Goal: Task Accomplishment & Management: Use online tool/utility

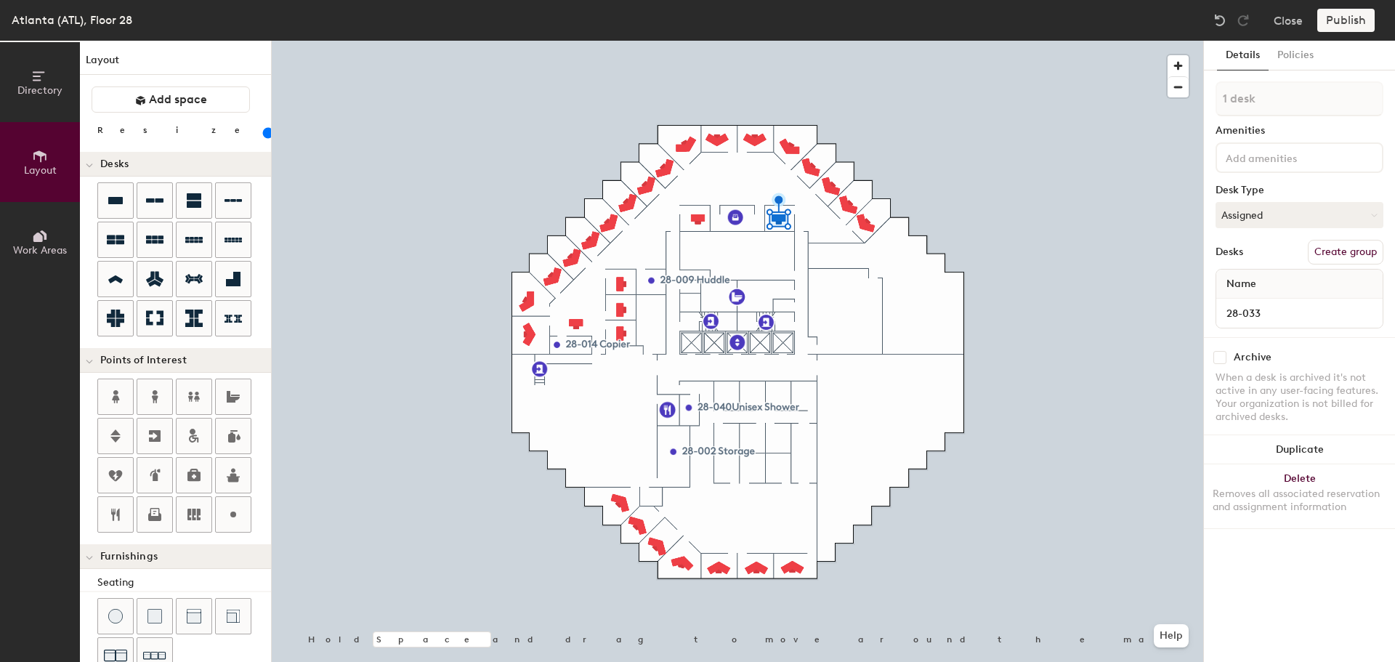
click at [866, 41] on div at bounding box center [738, 41] width 932 height 0
click at [1328, 307] on input "Desk 5" at bounding box center [1299, 313] width 161 height 20
type input "29-036"
click at [230, 515] on circle at bounding box center [233, 515] width 6 height 6
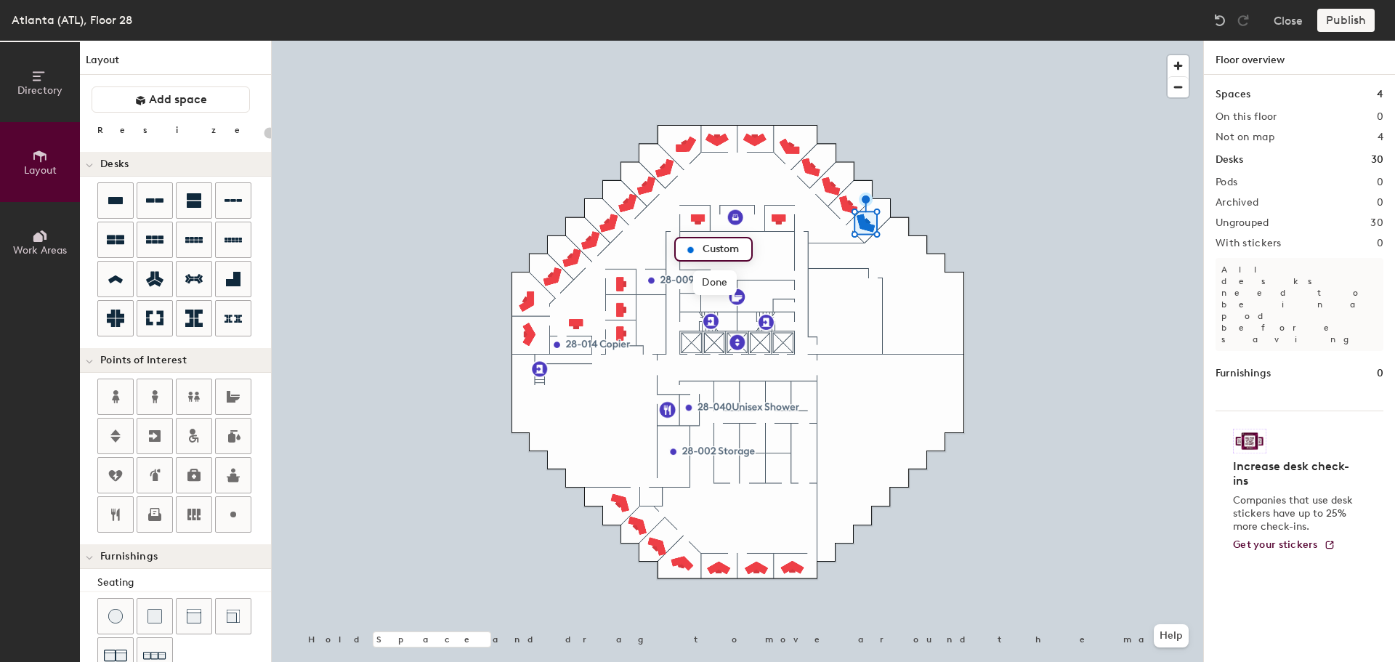
type input "20"
type input "Mechanical Room"
type input "100"
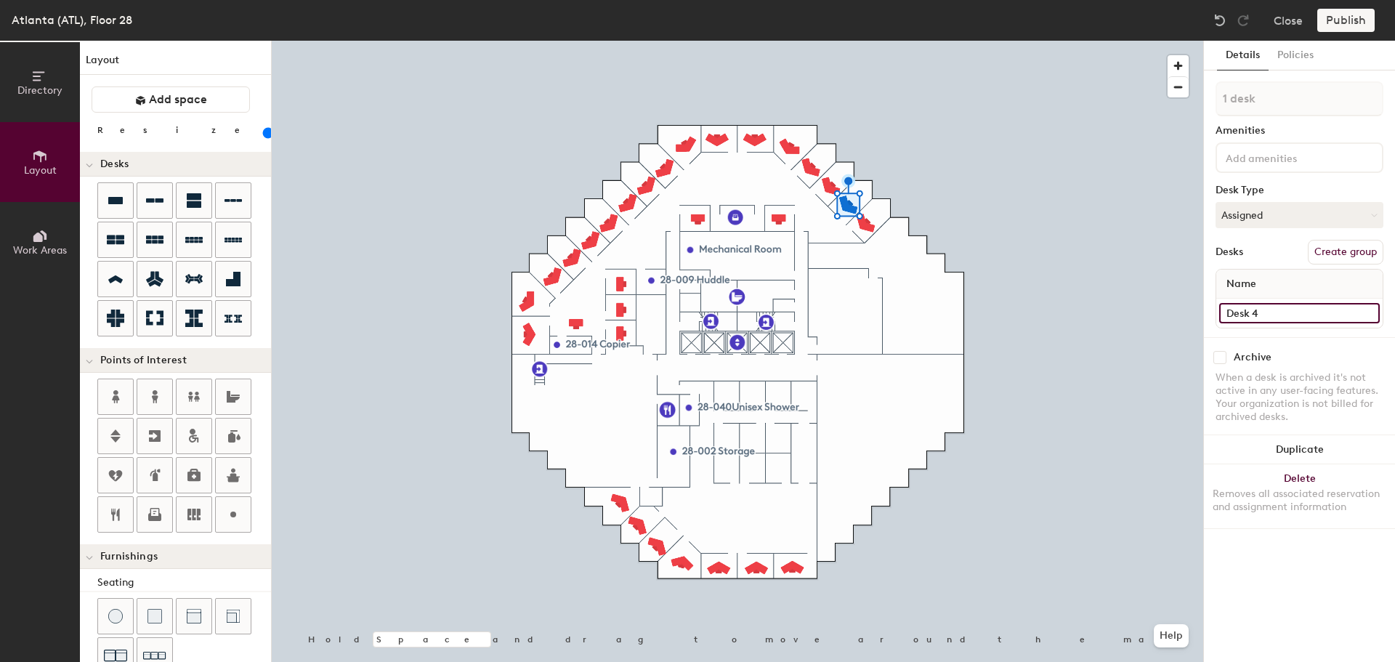
click at [1273, 312] on input "Desk 4" at bounding box center [1299, 313] width 161 height 20
type input "28-037"
click at [1283, 315] on input "Desk 3" at bounding box center [1299, 313] width 161 height 20
type input "28-036"
click at [1252, 306] on input "Desk 24" at bounding box center [1299, 313] width 161 height 20
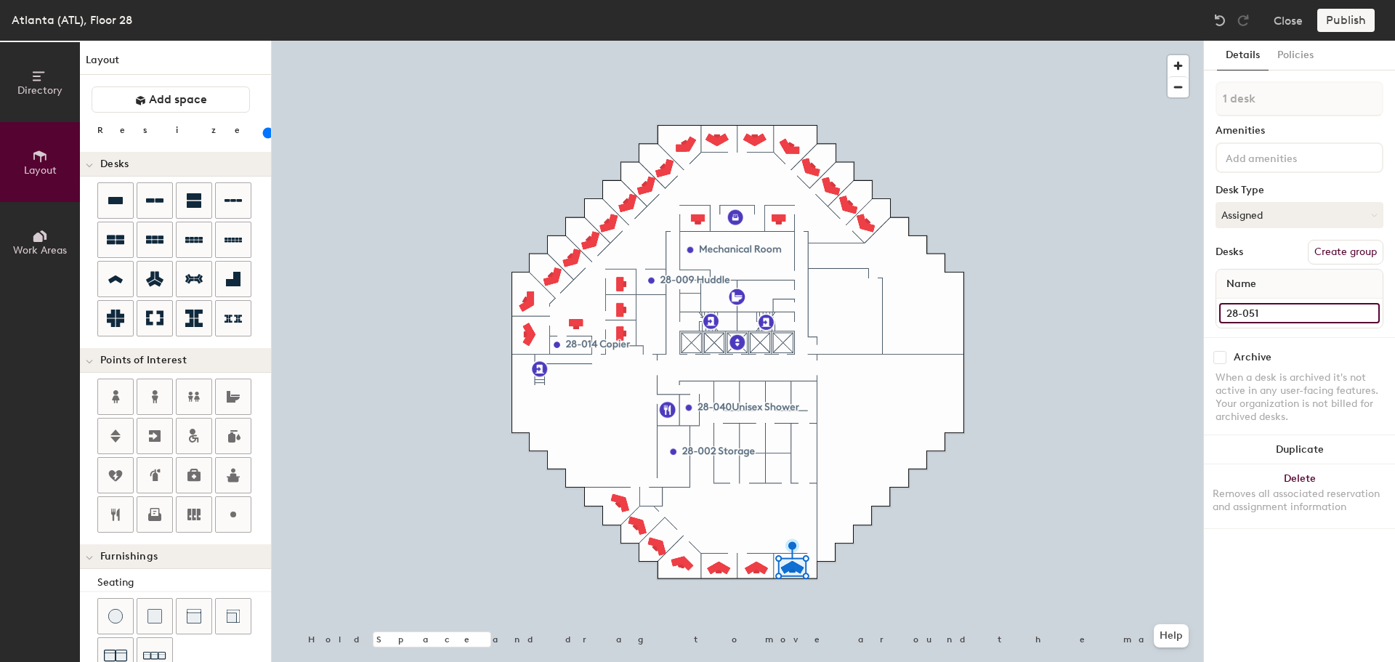
type input "28-051"
click at [1269, 313] on input "Desk 20" at bounding box center [1299, 313] width 161 height 20
type input "28-052"
click at [1286, 317] on input "Desk 21" at bounding box center [1299, 313] width 161 height 20
type input "28-53"
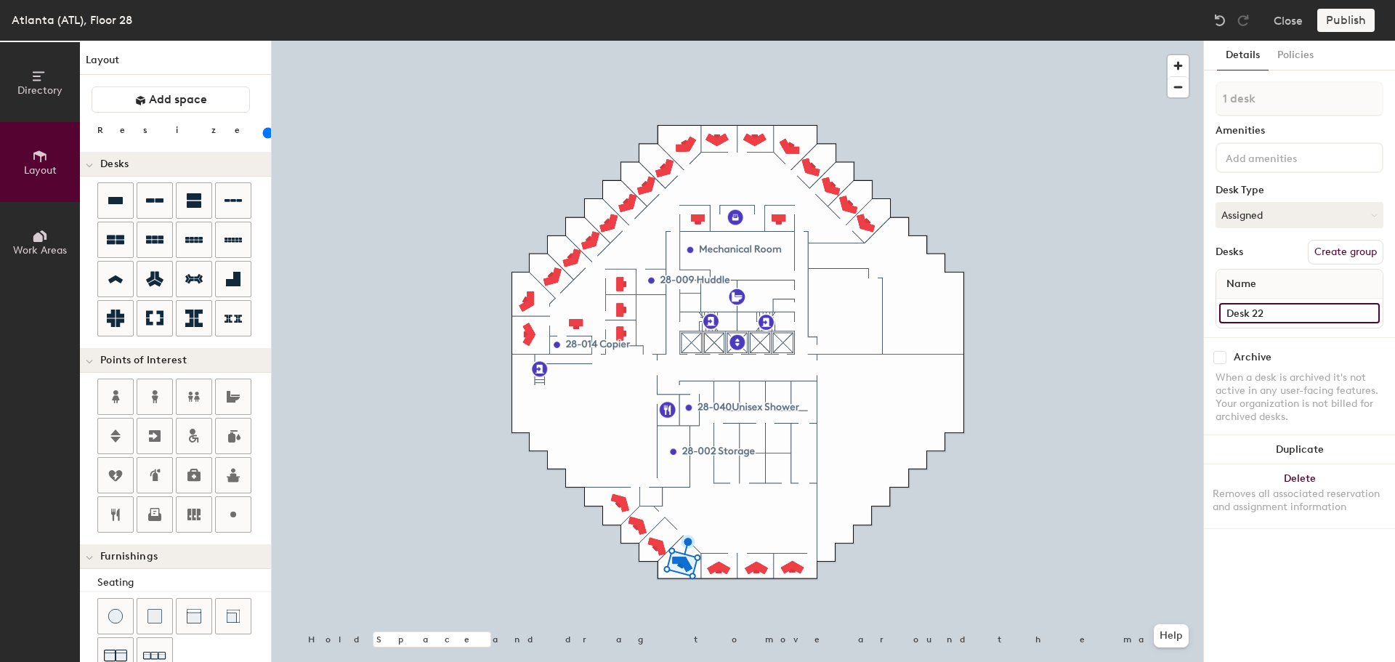
click at [1272, 310] on input "Desk 22" at bounding box center [1299, 313] width 161 height 20
type input "28-054"
click at [1291, 307] on input "Desk 23" at bounding box center [1299, 313] width 161 height 20
type input "28-055"
click at [1247, 310] on input "Desk 19" at bounding box center [1299, 313] width 161 height 20
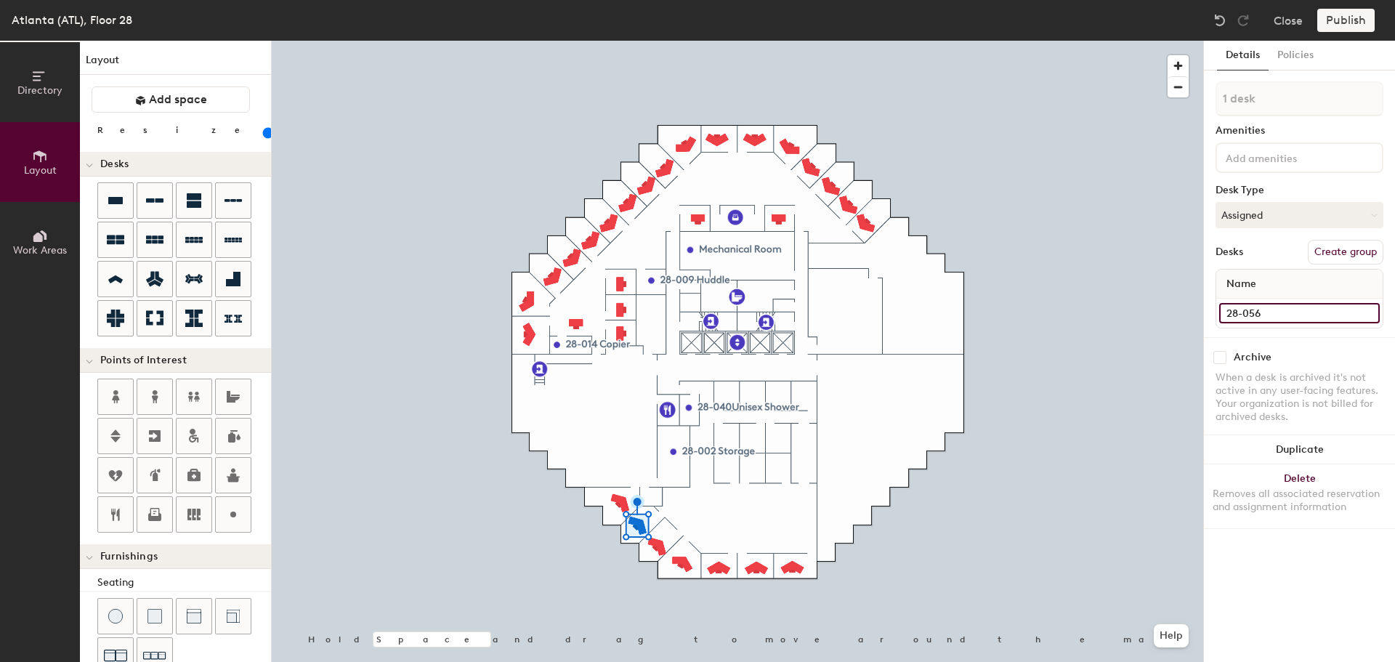
type input "28-056"
click at [624, 41] on div at bounding box center [738, 41] width 932 height 0
click at [1332, 475] on button "Delete Removes all associated reservation and assignment information" at bounding box center [1299, 496] width 191 height 64
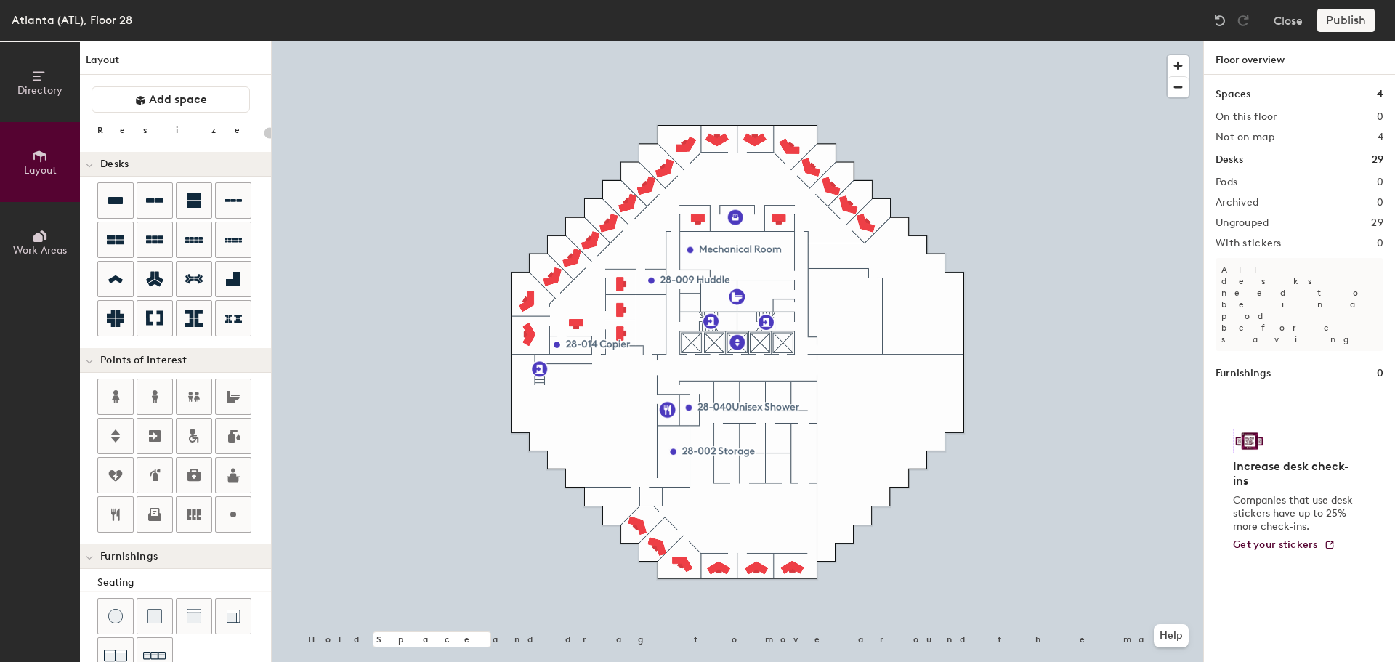
click at [150, 204] on icon at bounding box center [154, 200] width 17 height 17
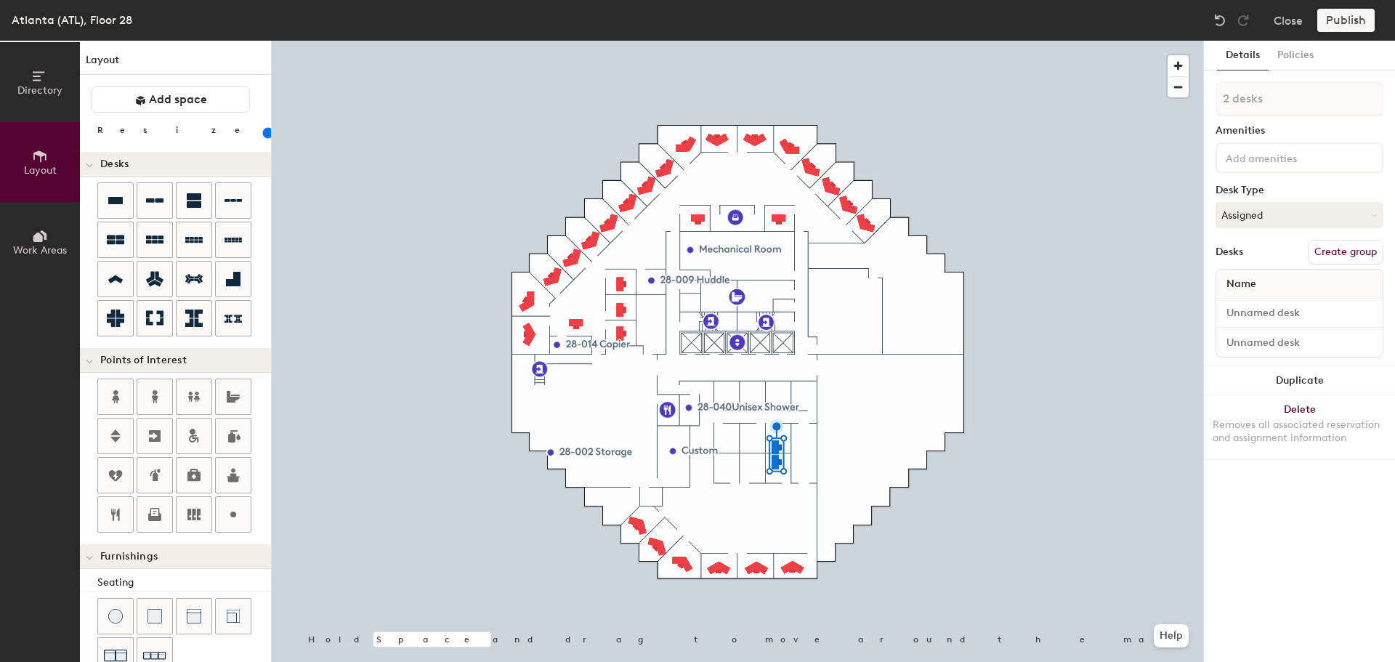
click at [1261, 383] on button "Duplicate" at bounding box center [1299, 380] width 191 height 29
click at [1293, 386] on button "Duplicate" at bounding box center [1299, 380] width 191 height 29
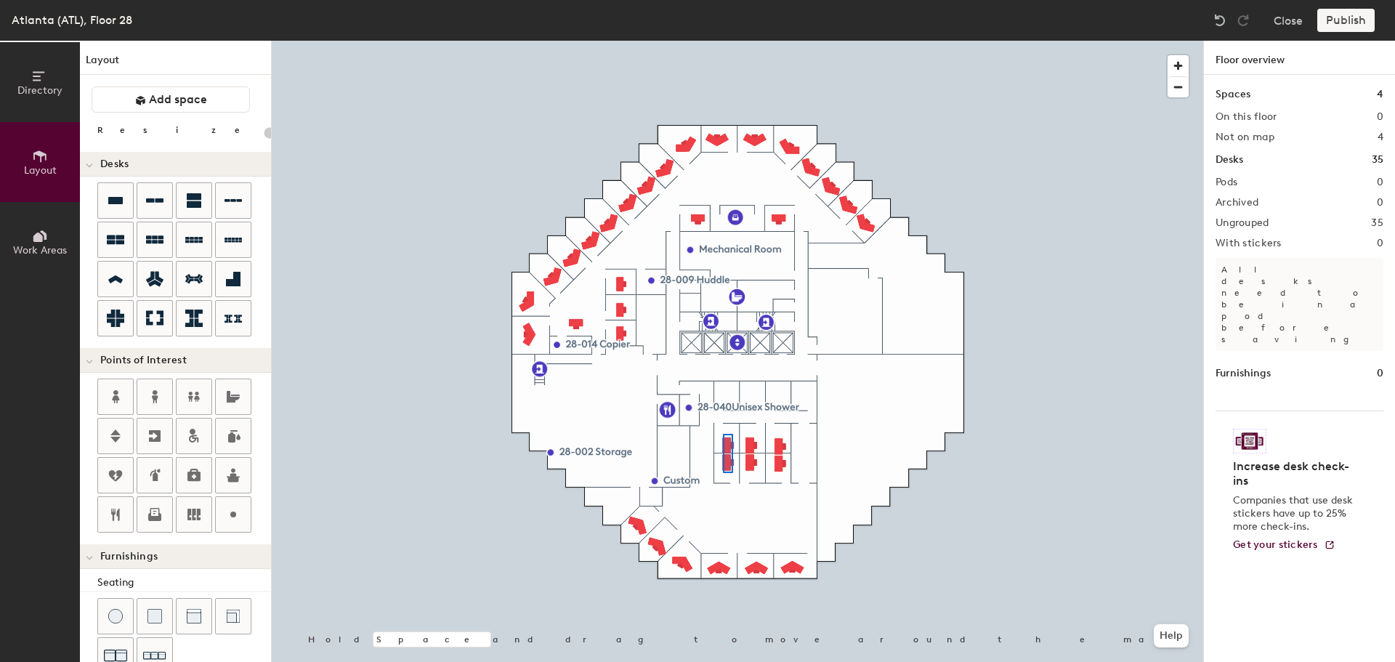
type input "120"
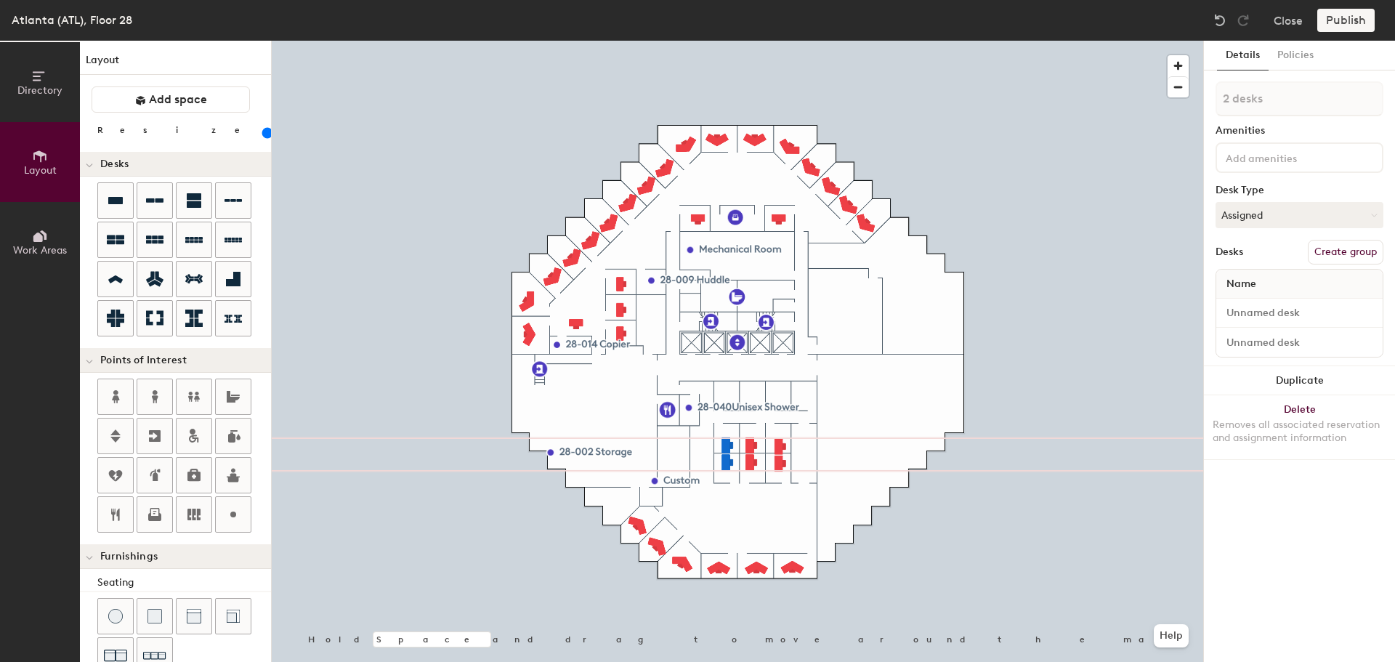
type input "1 desk"
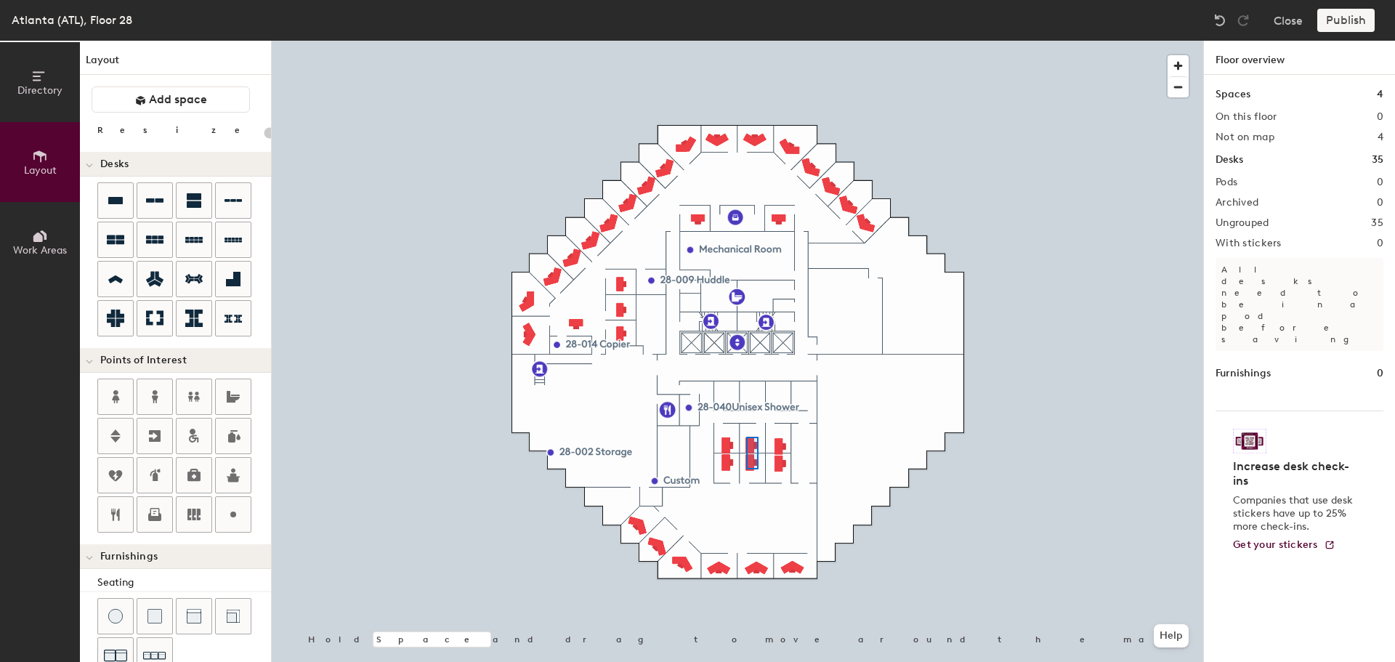
type input "120"
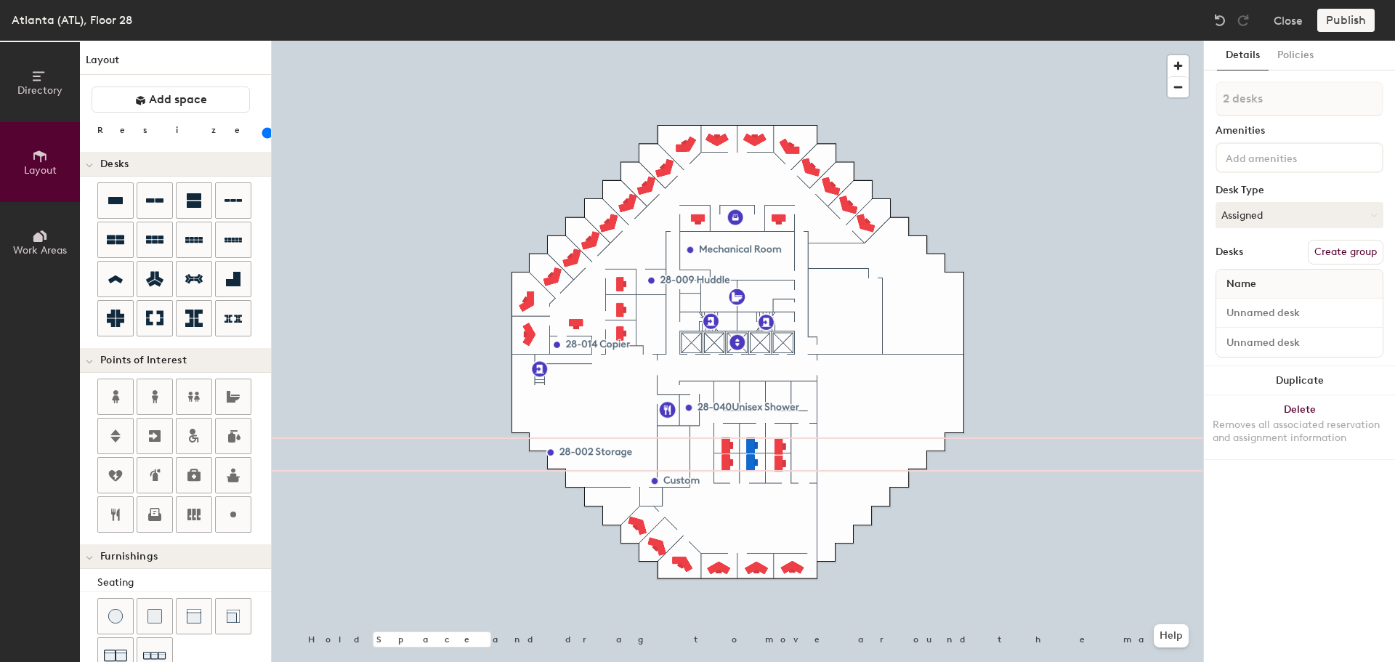
type input "1 desk"
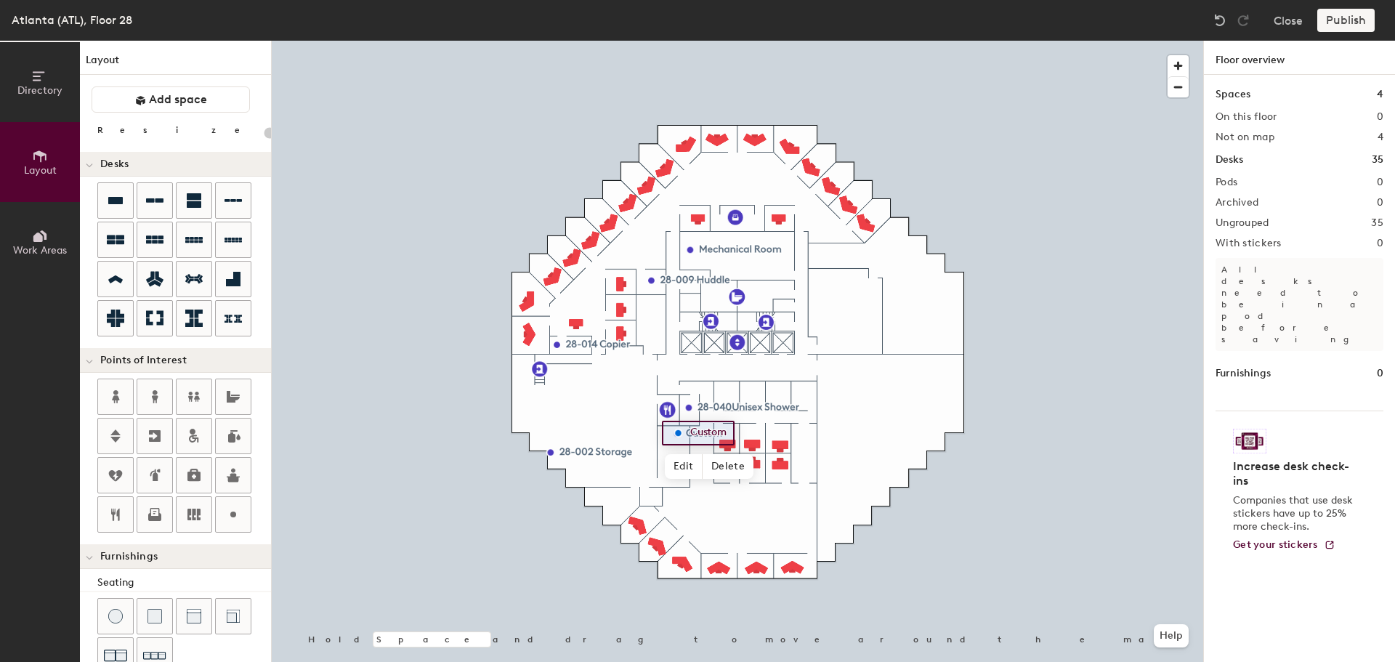
click at [682, 470] on span "Edit" at bounding box center [684, 466] width 38 height 25
type input "20"
type input "Storage"
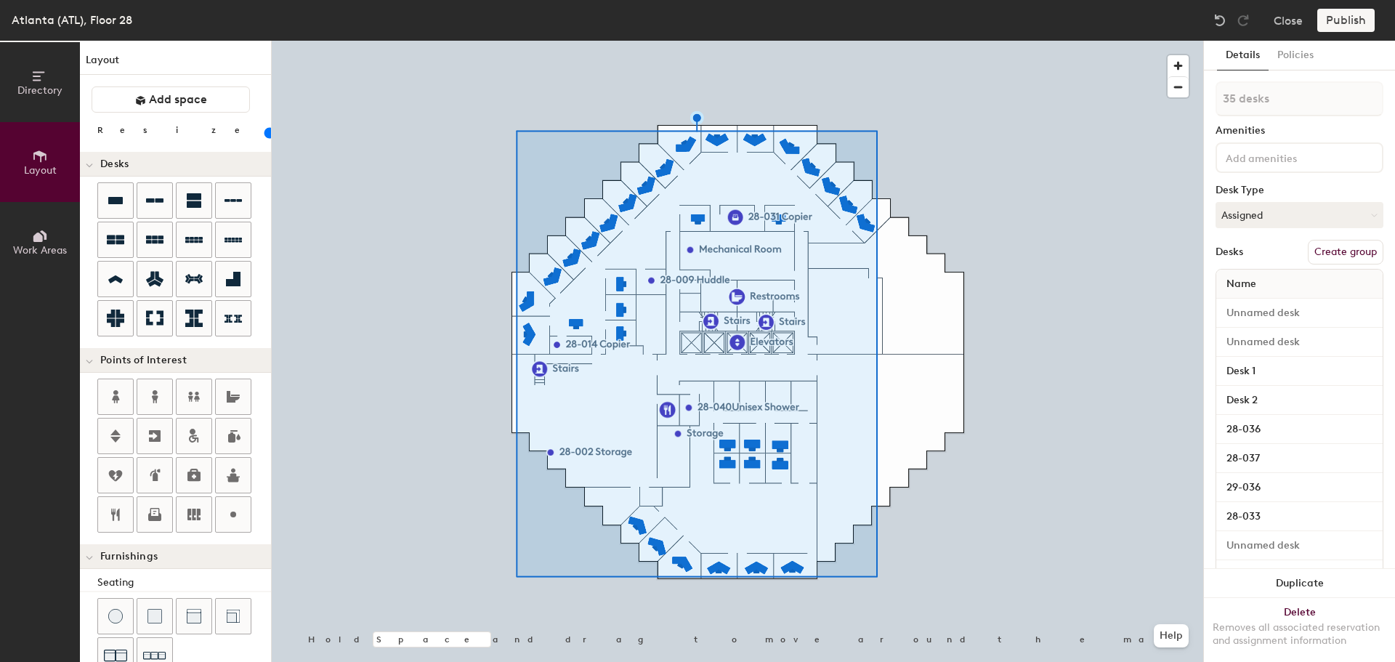
click at [1355, 242] on button "Create group" at bounding box center [1346, 252] width 76 height 25
type input "20"
click at [1201, 101] on div "Directory Layout Work Areas Layout Add space Resize Desks Points of Interest Fu…" at bounding box center [697, 351] width 1395 height 621
type input "o"
type input "20"
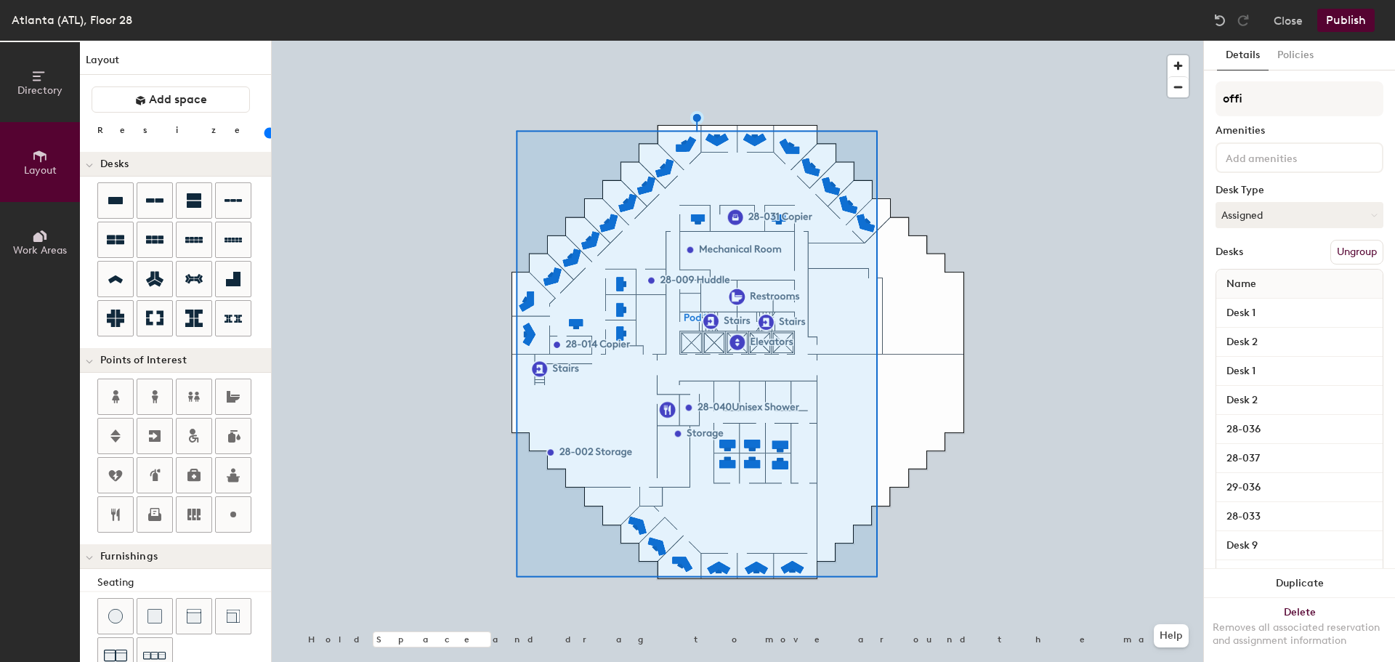
type input "offic"
type input "20"
type input "office"
type input "20"
type input "offices"
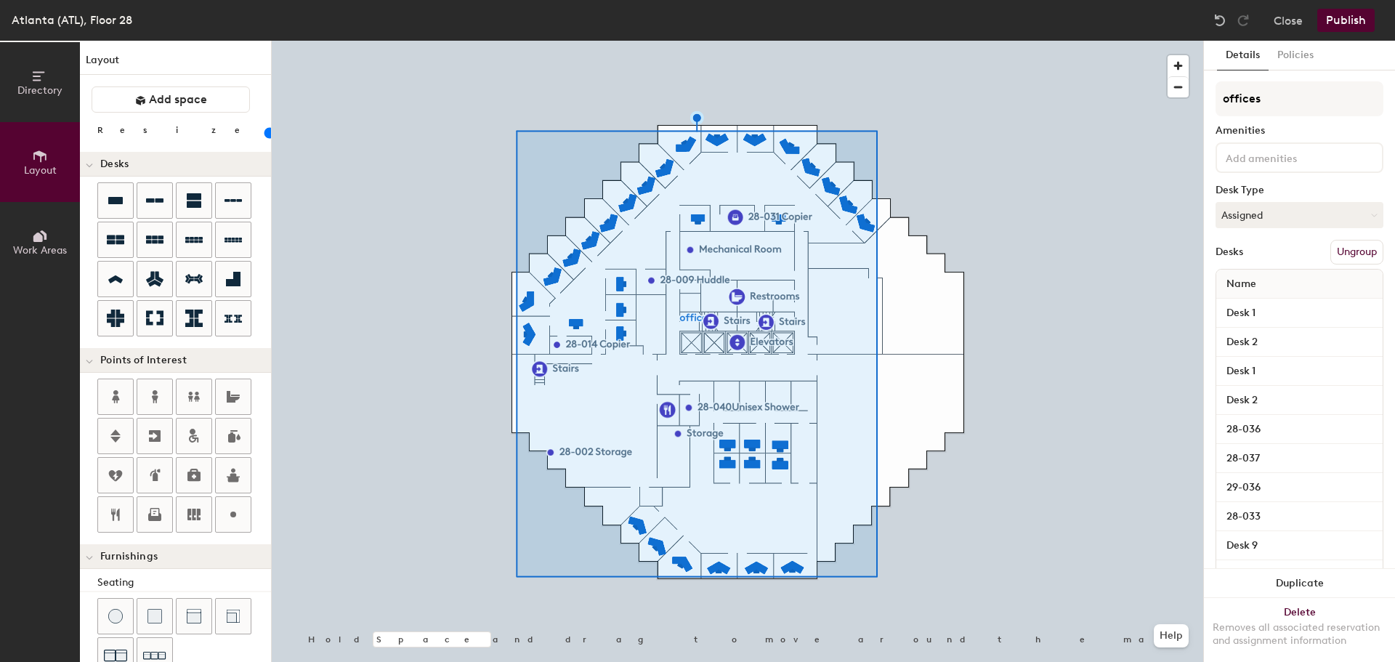
click at [1332, 19] on button "Publish" at bounding box center [1346, 20] width 57 height 23
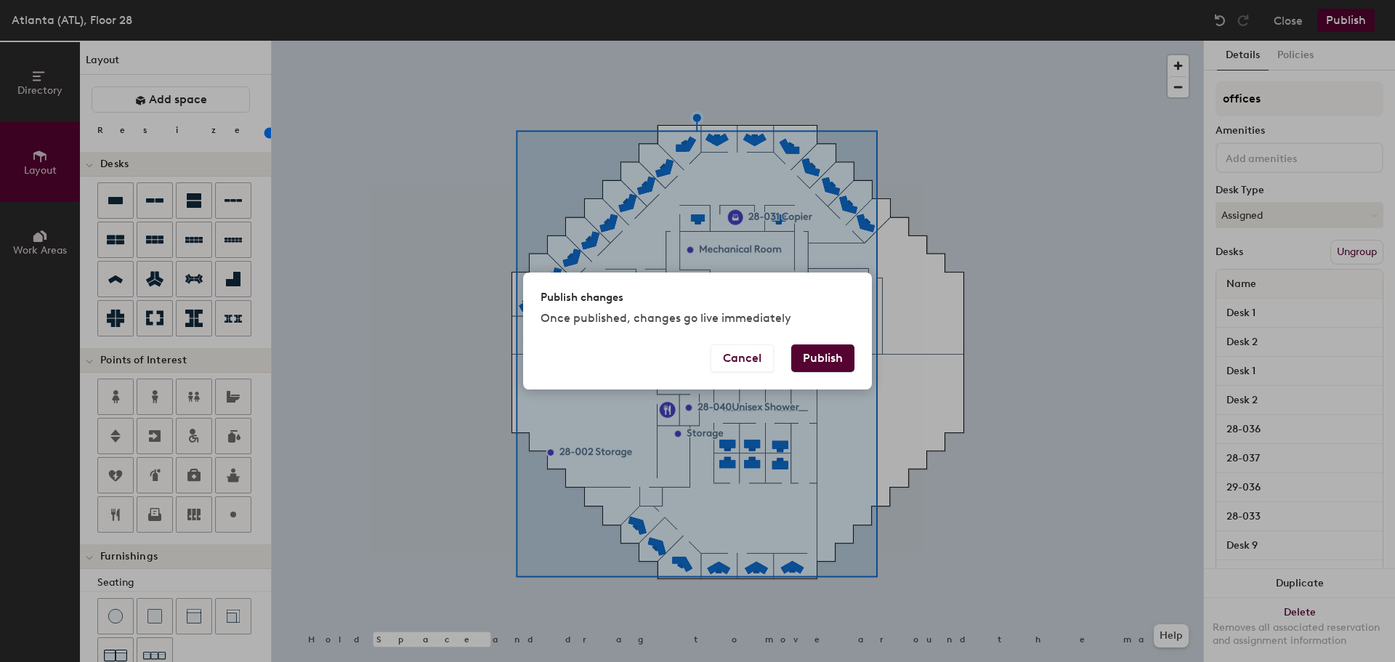
click at [831, 351] on button "Publish" at bounding box center [822, 358] width 63 height 28
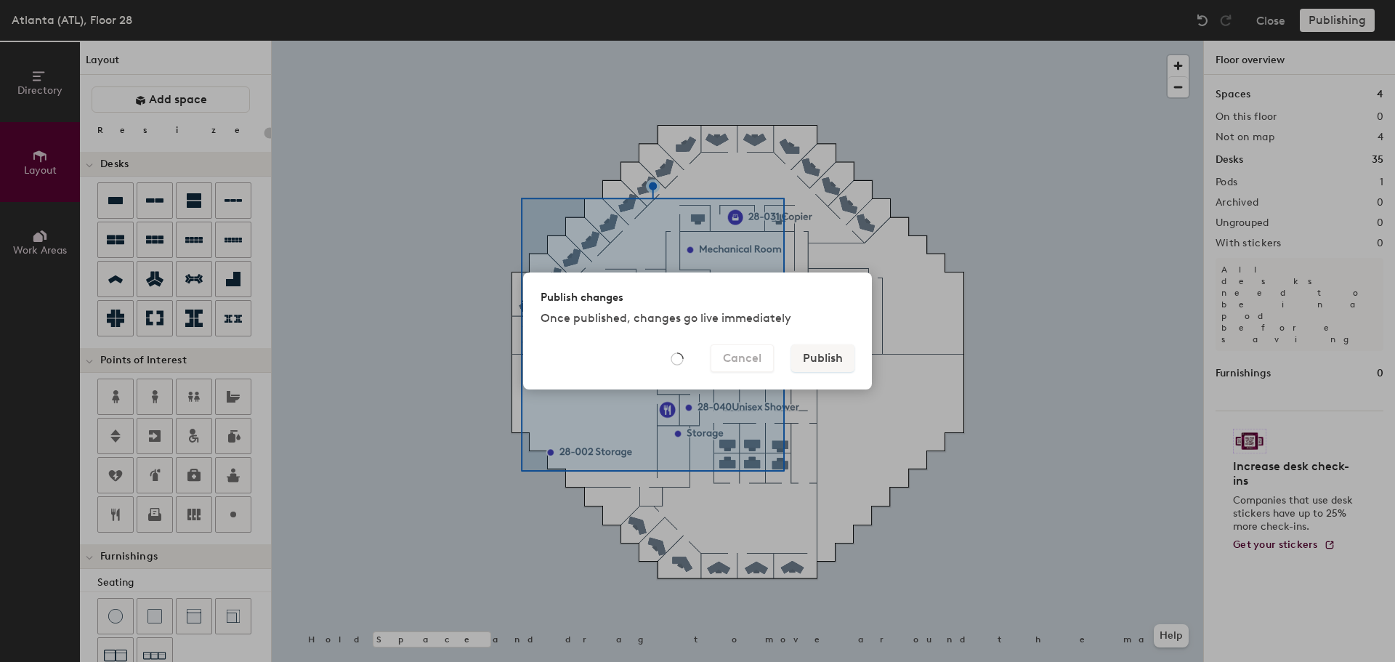
type input "20"
